Goal: Task Accomplishment & Management: Use online tool/utility

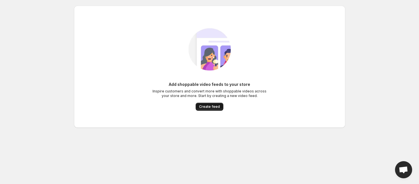
click at [202, 107] on span "Create feed" at bounding box center [209, 107] width 21 height 5
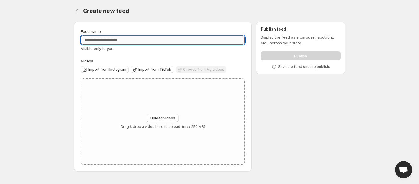
click at [129, 37] on input "Feed name" at bounding box center [163, 39] width 164 height 9
type input "***"
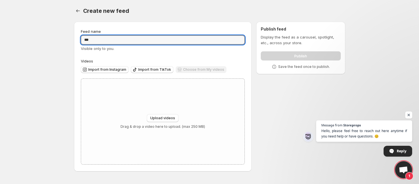
click at [409, 115] on span "Open chat" at bounding box center [408, 115] width 7 height 7
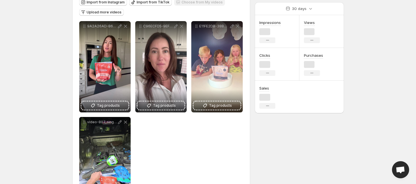
scroll to position [71, 0]
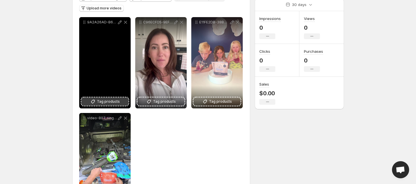
click at [103, 102] on span "Tag products" at bounding box center [108, 102] width 23 height 6
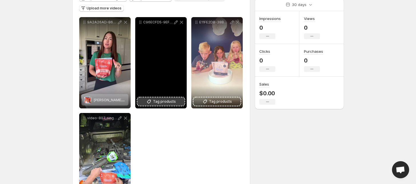
click at [158, 102] on span "Tag products" at bounding box center [164, 102] width 23 height 6
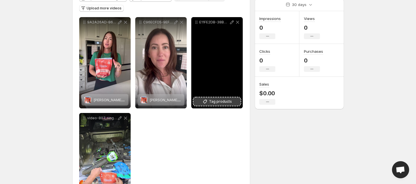
click at [215, 101] on span "Tag products" at bounding box center [220, 102] width 23 height 6
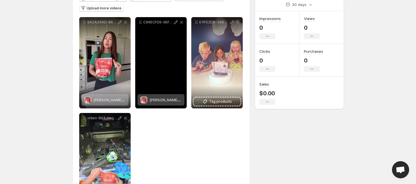
click at [159, 101] on span "[PERSON_NAME] Kids Immune & Hydration Drink Mix – Mixed [PERSON_NAME]" at bounding box center [217, 100] width 137 height 5
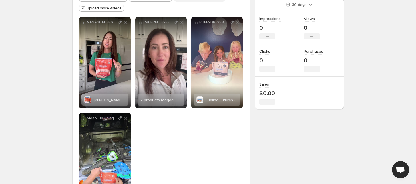
scroll to position [106, 0]
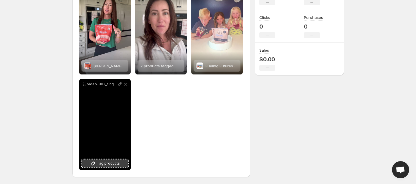
click at [107, 163] on span "Tag products" at bounding box center [108, 164] width 23 height 6
click at [105, 164] on div "Fueling Futures Bundle Pack" at bounding box center [109, 161] width 32 height 11
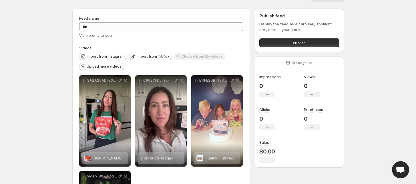
scroll to position [0, 0]
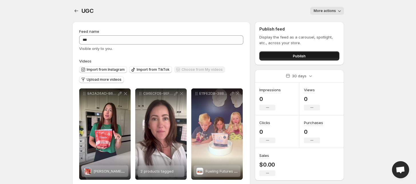
click at [272, 54] on button "Publish" at bounding box center [299, 55] width 80 height 9
click at [77, 7] on button "Settings" at bounding box center [76, 11] width 8 height 8
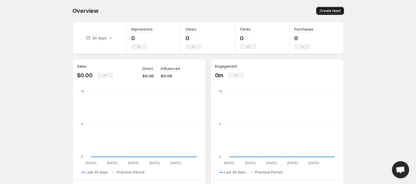
click at [333, 12] on span "Create feed" at bounding box center [329, 11] width 21 height 5
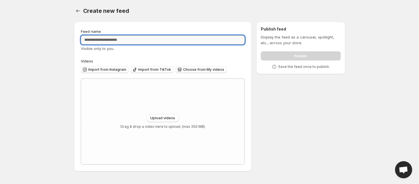
click at [111, 37] on input "Feed name" at bounding box center [163, 39] width 164 height 9
paste input "******"
type input "********"
click at [158, 122] on button "Upload videos" at bounding box center [163, 118] width 32 height 8
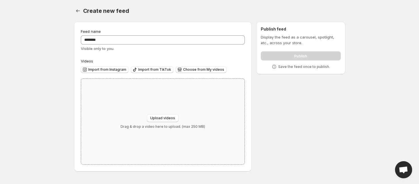
click at [173, 105] on div "Upload videos Drag & drop a video here to upload. (max 250 MB)" at bounding box center [163, 122] width 164 height 86
click at [196, 69] on span "Choose from My videos" at bounding box center [203, 69] width 41 height 5
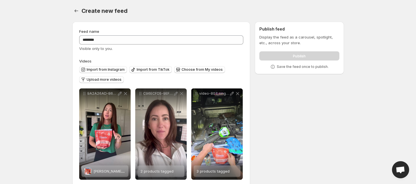
scroll to position [10, 0]
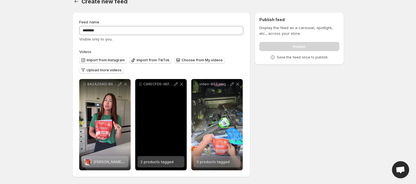
click at [165, 164] on div "2 products tagged" at bounding box center [156, 161] width 33 height 11
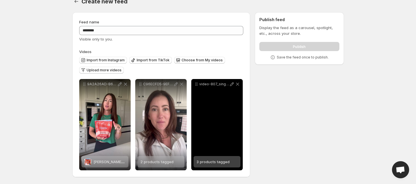
click at [219, 165] on div "3 products tagged" at bounding box center [212, 161] width 33 height 11
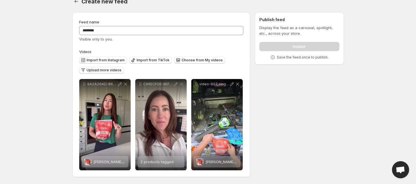
scroll to position [0, 0]
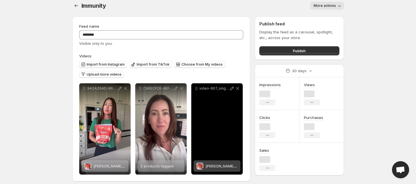
scroll to position [10, 0]
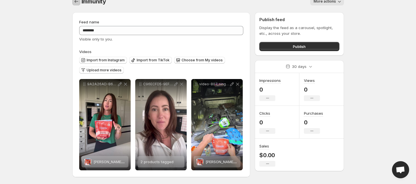
click at [76, 4] on button "Settings" at bounding box center [76, 1] width 8 height 8
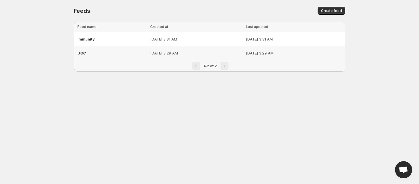
click at [169, 56] on td "[DATE] 3:29 AM" at bounding box center [197, 53] width 96 height 14
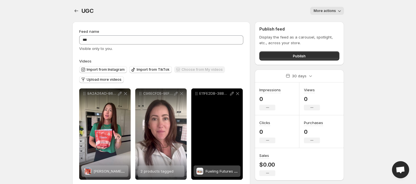
scroll to position [71, 0]
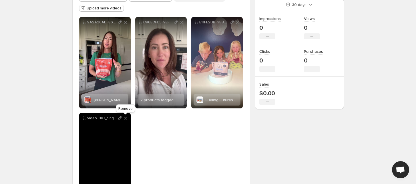
click at [126, 119] on icon at bounding box center [125, 118] width 3 height 3
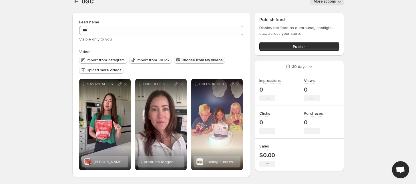
click at [191, 59] on span "Choose from My videos" at bounding box center [201, 60] width 41 height 5
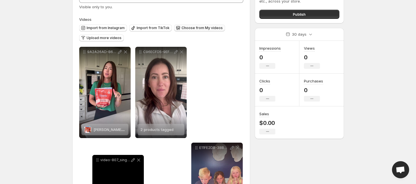
scroll to position [44, 0]
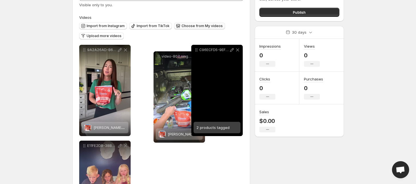
drag, startPoint x: 96, startPoint y: 109, endPoint x: 157, endPoint y: 57, distance: 80.1
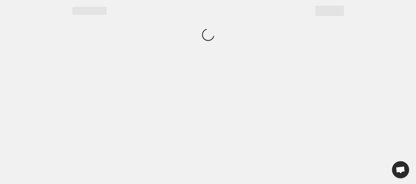
scroll to position [0, 0]
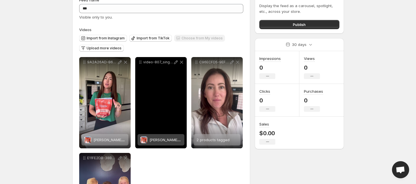
scroll to position [36, 0]
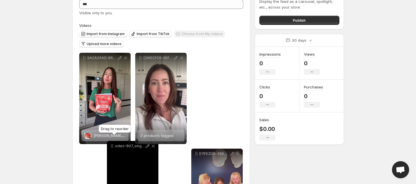
drag, startPoint x: 142, startPoint y: 59, endPoint x: 113, endPoint y: 147, distance: 93.1
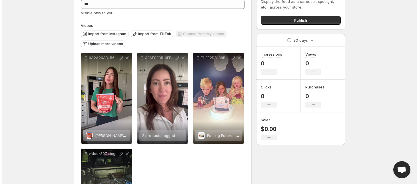
scroll to position [0, 0]
